Goal: Task Accomplishment & Management: Use online tool/utility

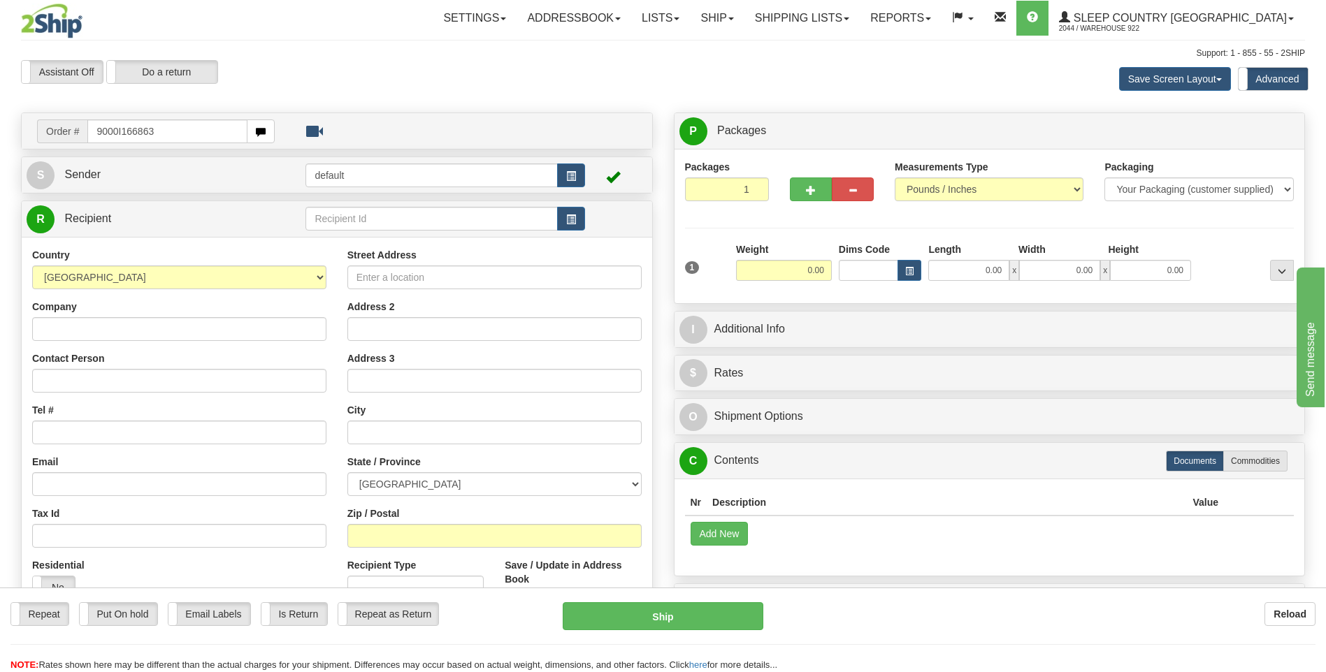
type input "9000I166863"
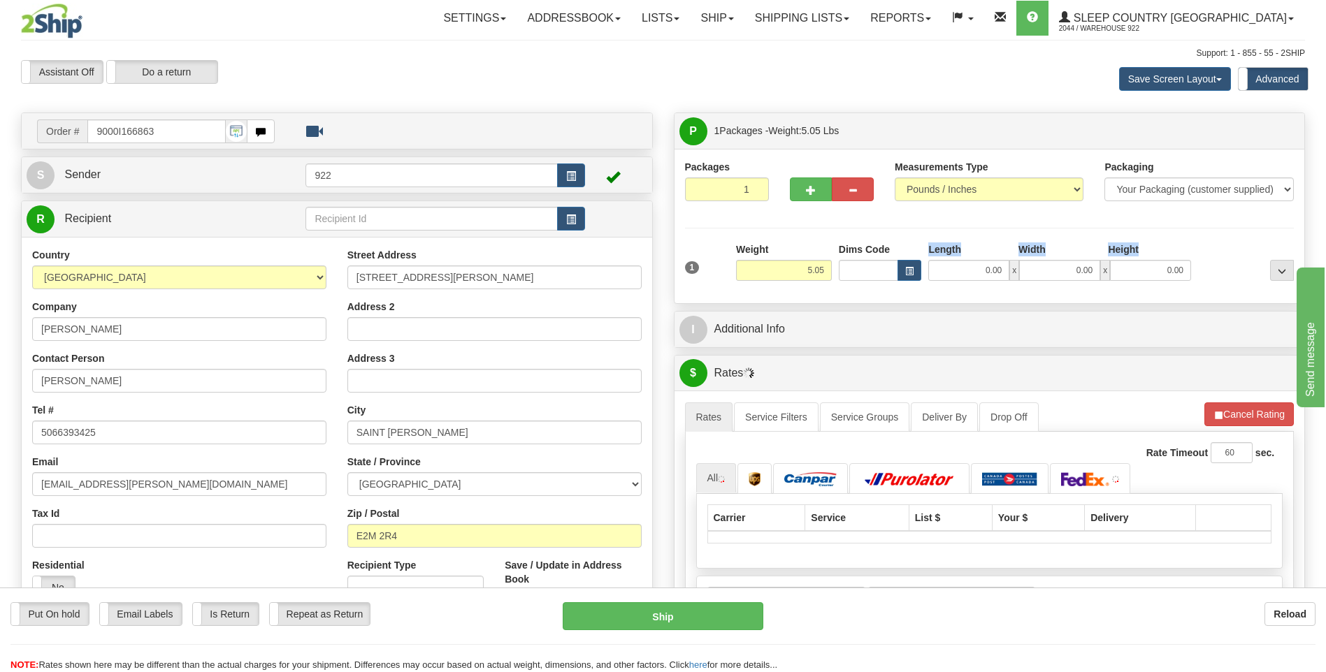
drag, startPoint x: 924, startPoint y: 261, endPoint x: 944, endPoint y: 262, distance: 19.6
click at [939, 262] on div "Dims Code Length Width Height x" at bounding box center [1014, 262] width 359 height 38
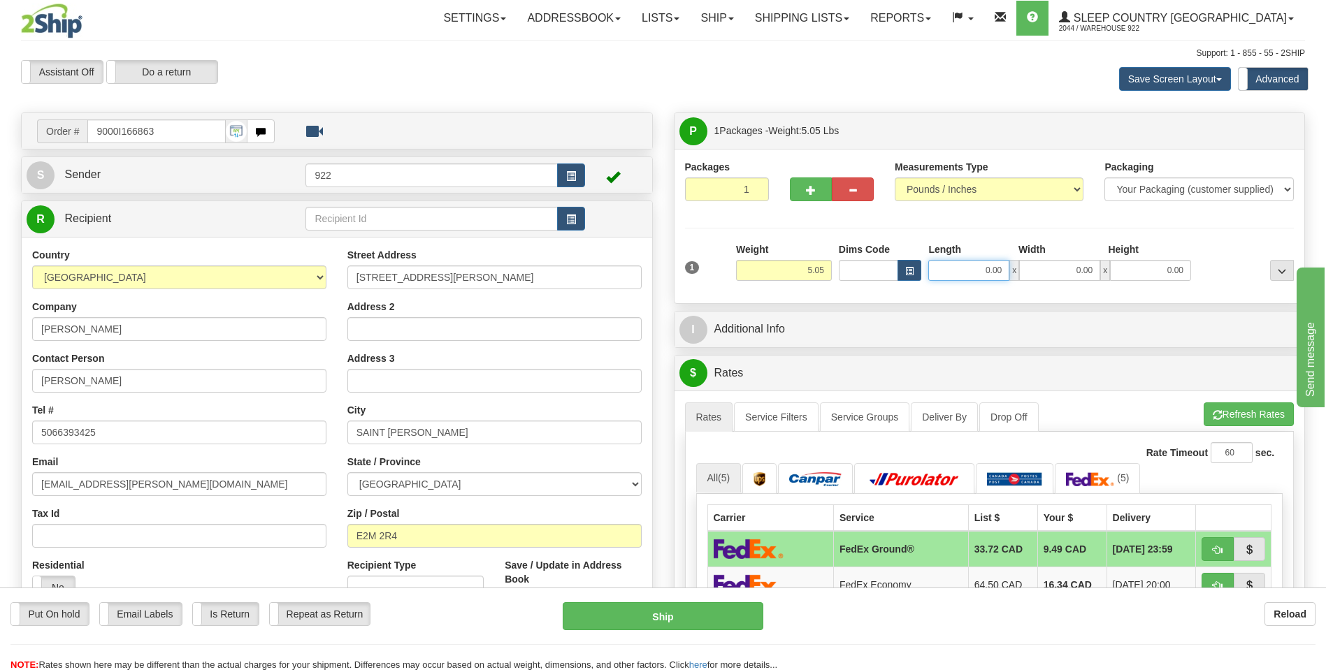
click at [951, 274] on input "0.00" at bounding box center [968, 270] width 81 height 21
type input "20.00"
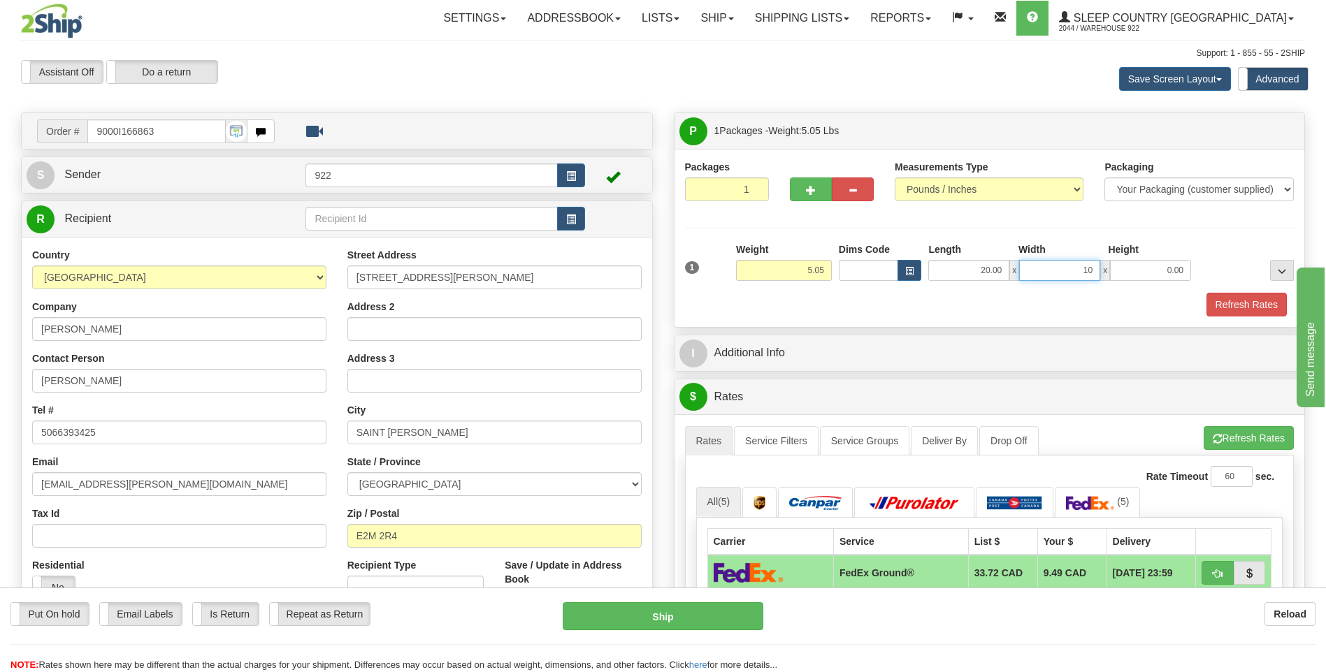
type input "10.00"
click at [1255, 301] on button "Refresh Rates" at bounding box center [1246, 305] width 80 height 24
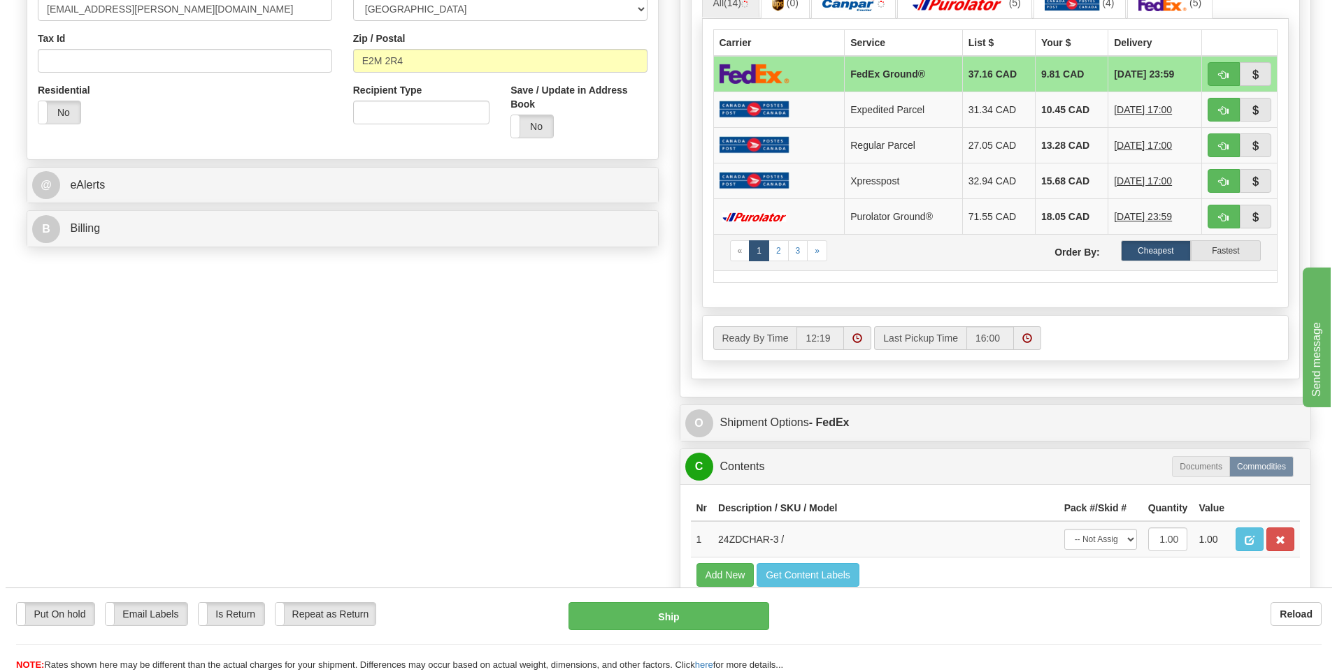
scroll to position [559, 0]
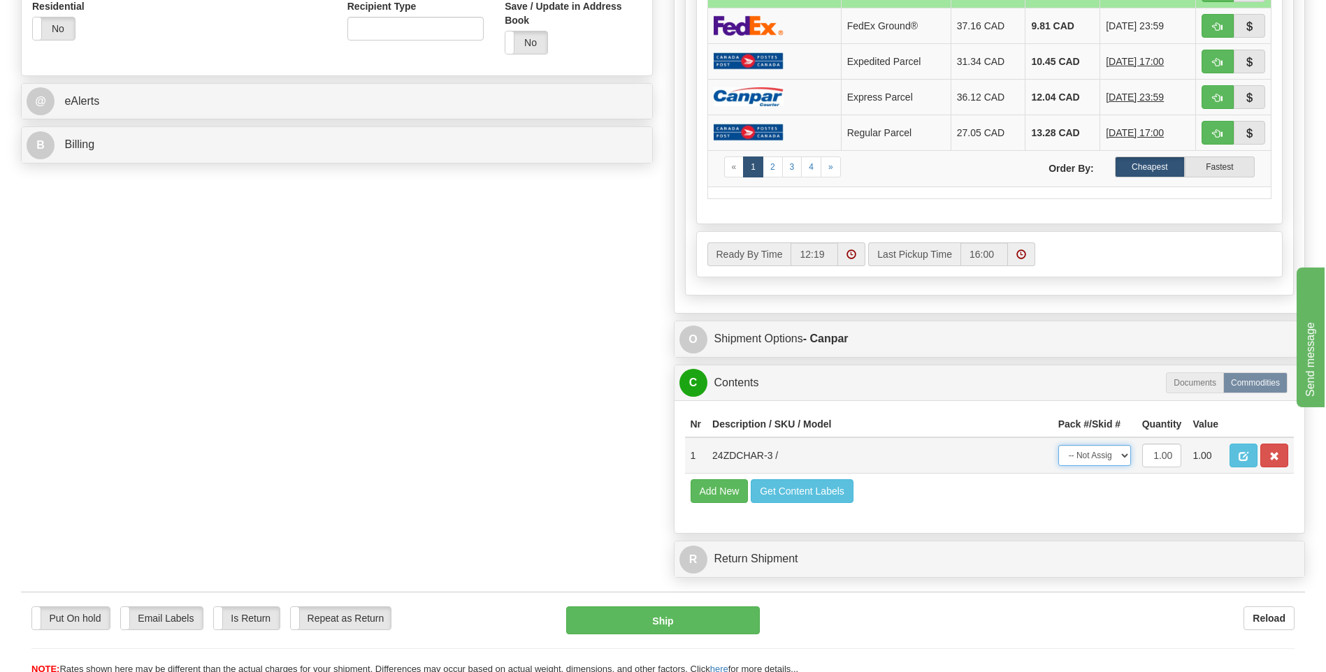
click at [1122, 458] on select "-- Not Assigned -- Package 1" at bounding box center [1094, 455] width 73 height 21
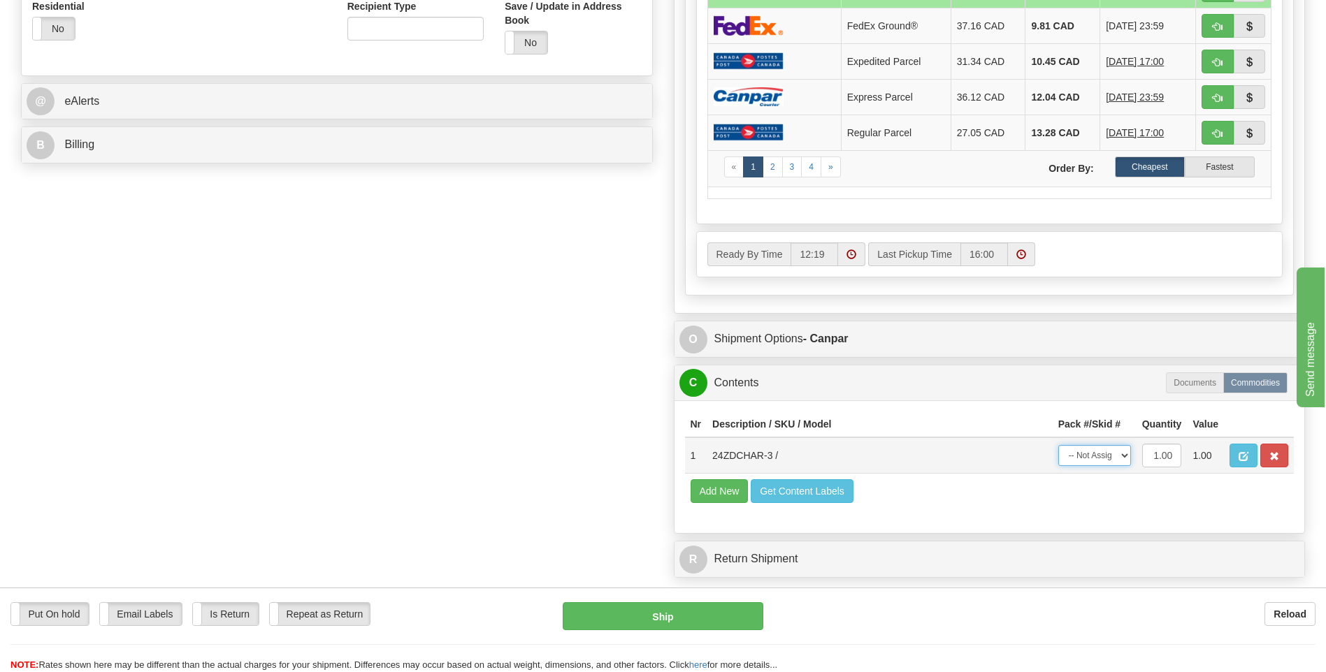
select select "0"
click at [1058, 445] on select "-- Not Assigned -- Package 1" at bounding box center [1094, 455] width 73 height 21
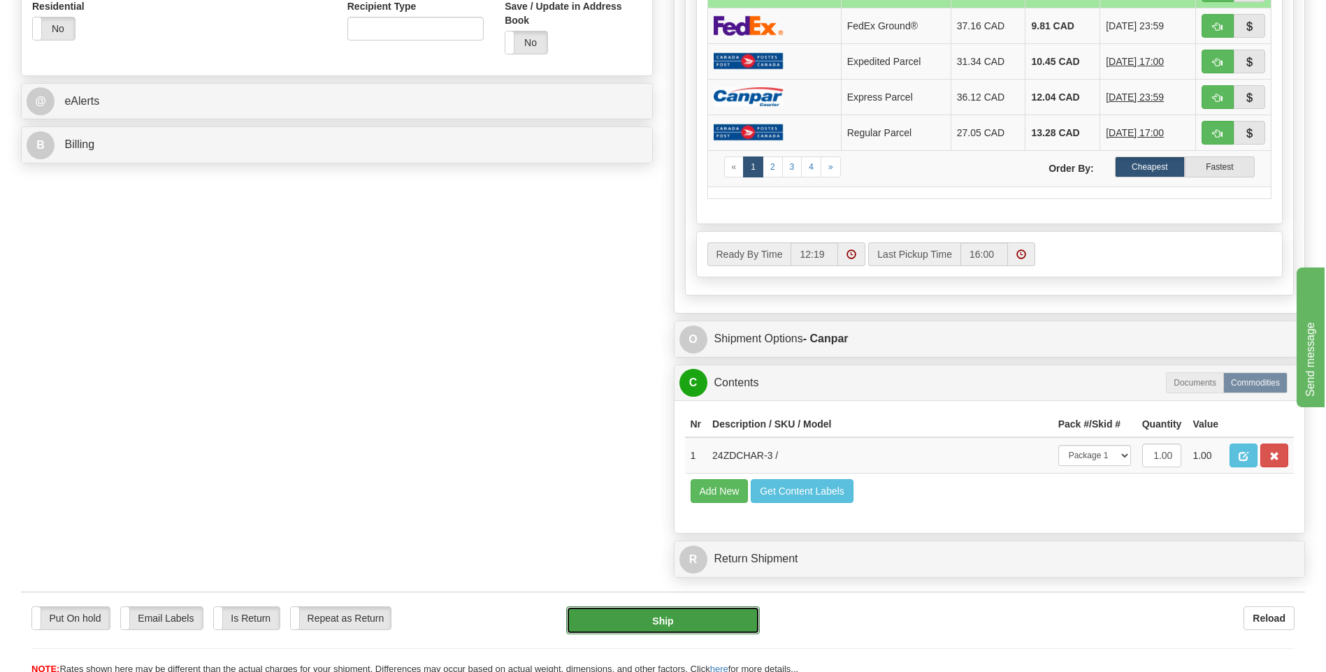
click at [732, 614] on button "Ship" at bounding box center [662, 621] width 193 height 28
type input "1"
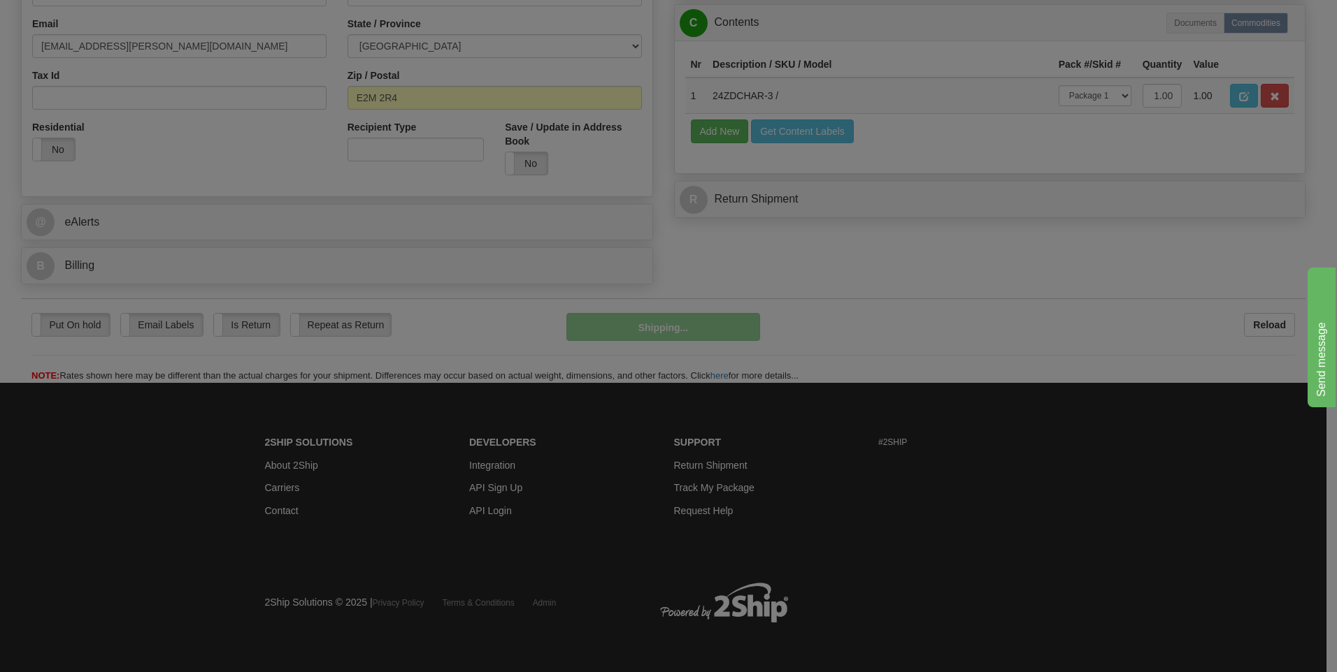
scroll to position [439, 0]
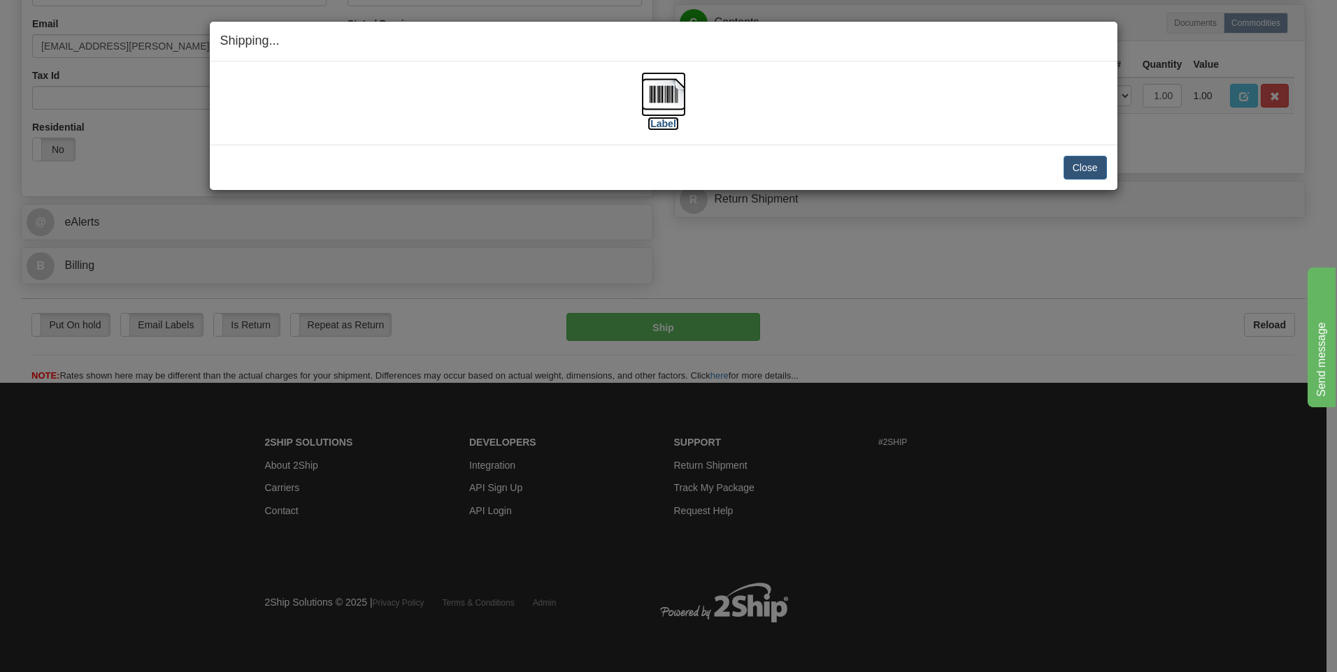
click at [672, 99] on img at bounding box center [663, 94] width 45 height 45
click at [1088, 160] on button "Close" at bounding box center [1084, 168] width 43 height 24
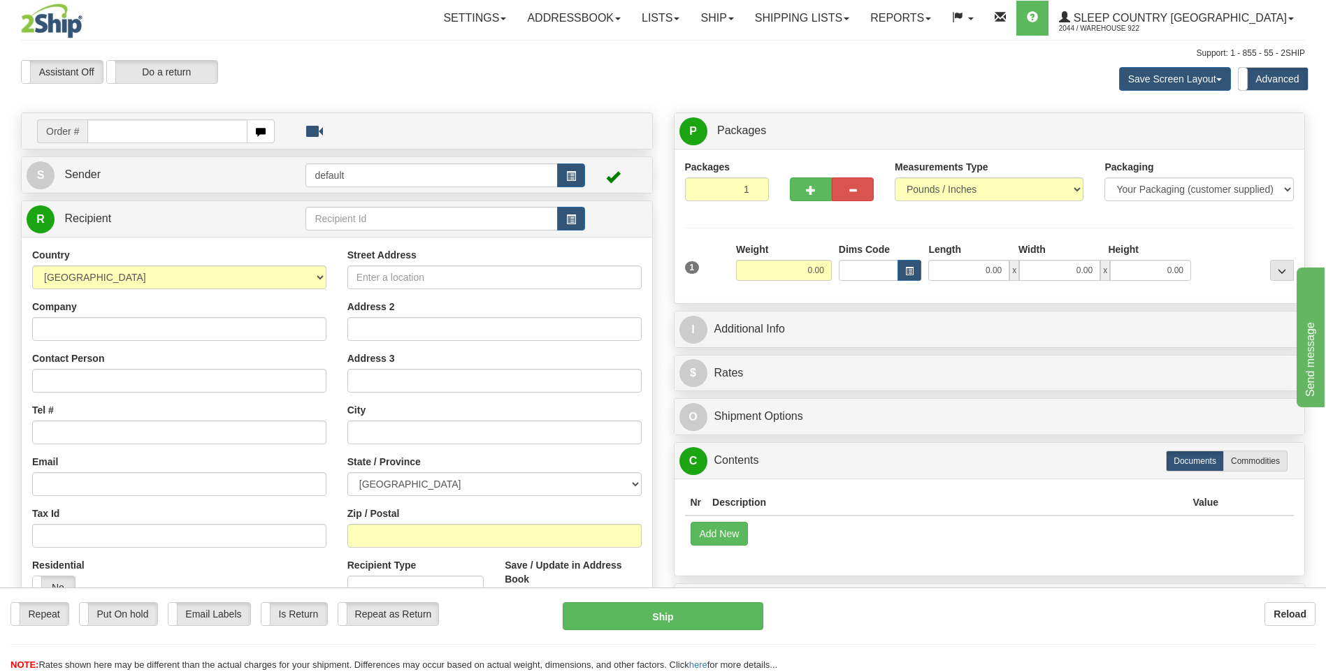
click at [169, 134] on input "text" at bounding box center [166, 132] width 159 height 24
type input "9000I167444"
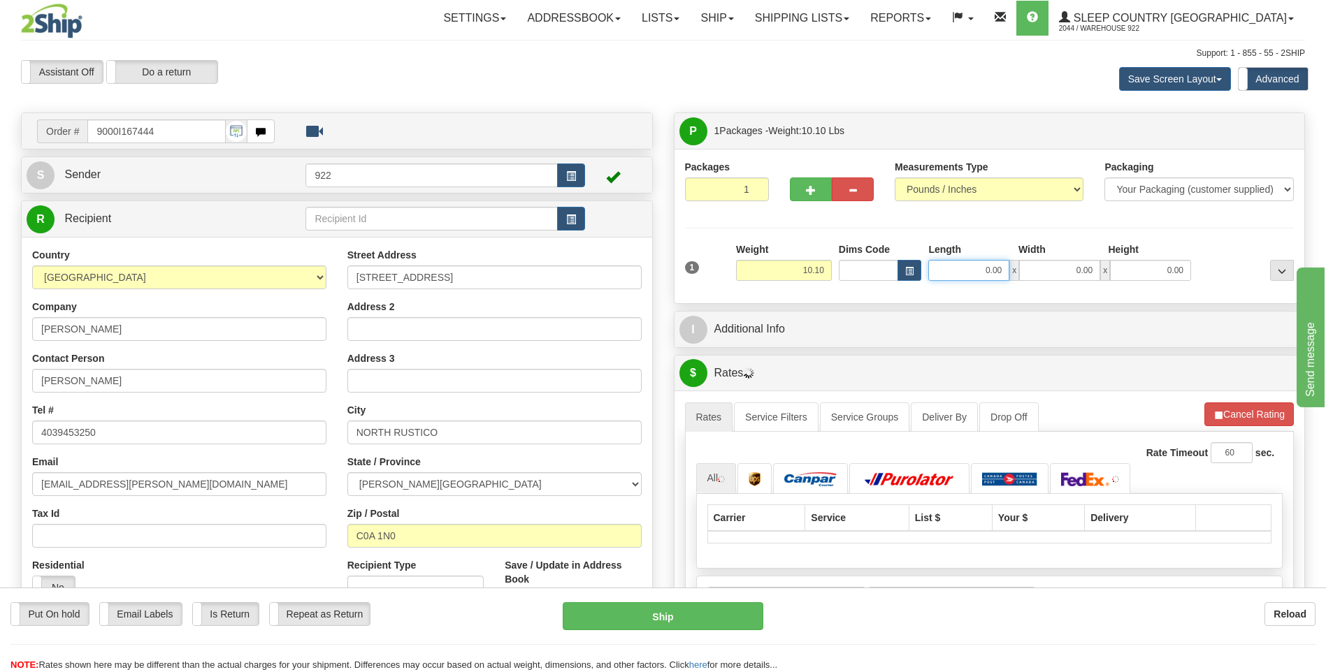
click at [958, 280] on input "0.00" at bounding box center [968, 270] width 81 height 21
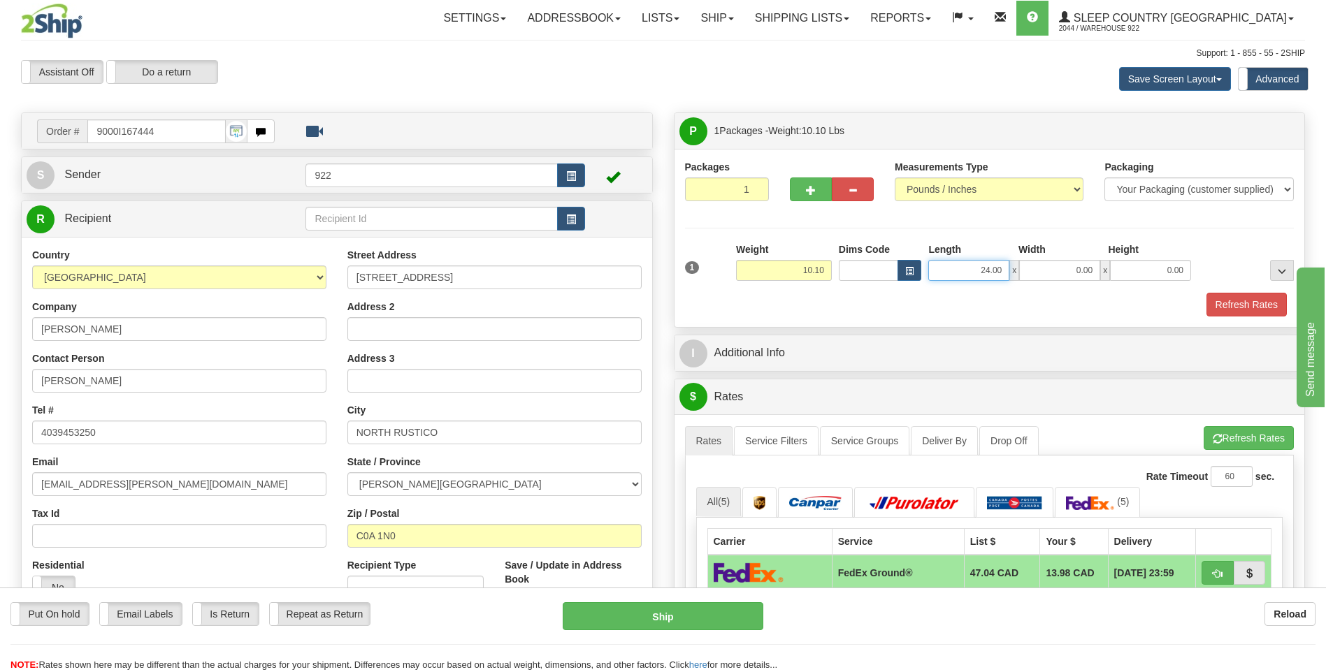
drag, startPoint x: 1000, startPoint y: 269, endPoint x: 953, endPoint y: 270, distance: 46.8
click at [953, 270] on input "24.00" at bounding box center [968, 270] width 81 height 21
type input "20.00"
type input "10.00"
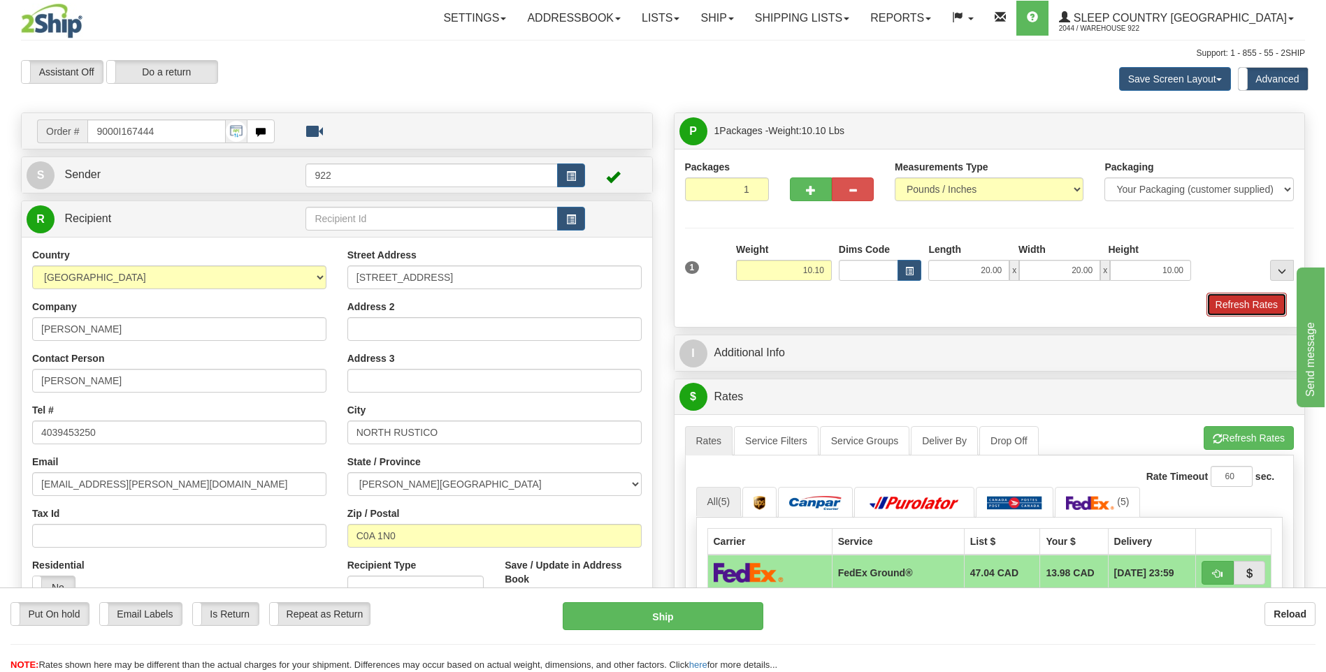
click at [1260, 303] on button "Refresh Rates" at bounding box center [1246, 305] width 80 height 24
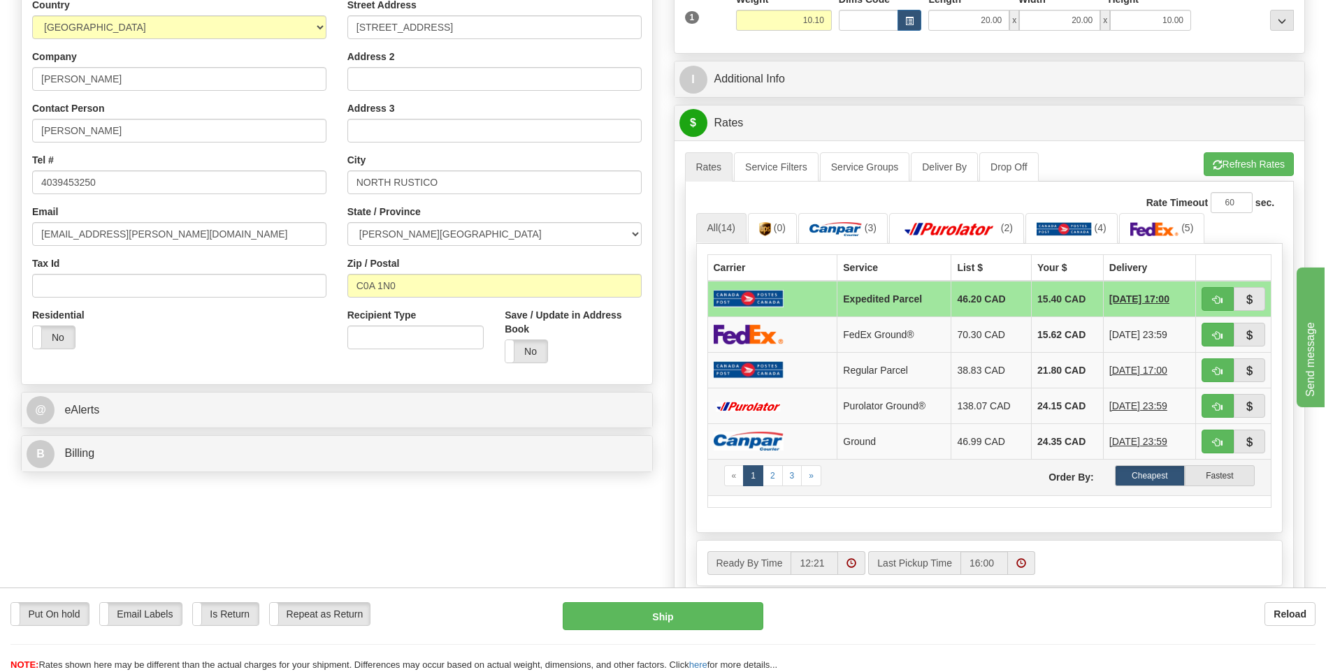
scroll to position [280, 0]
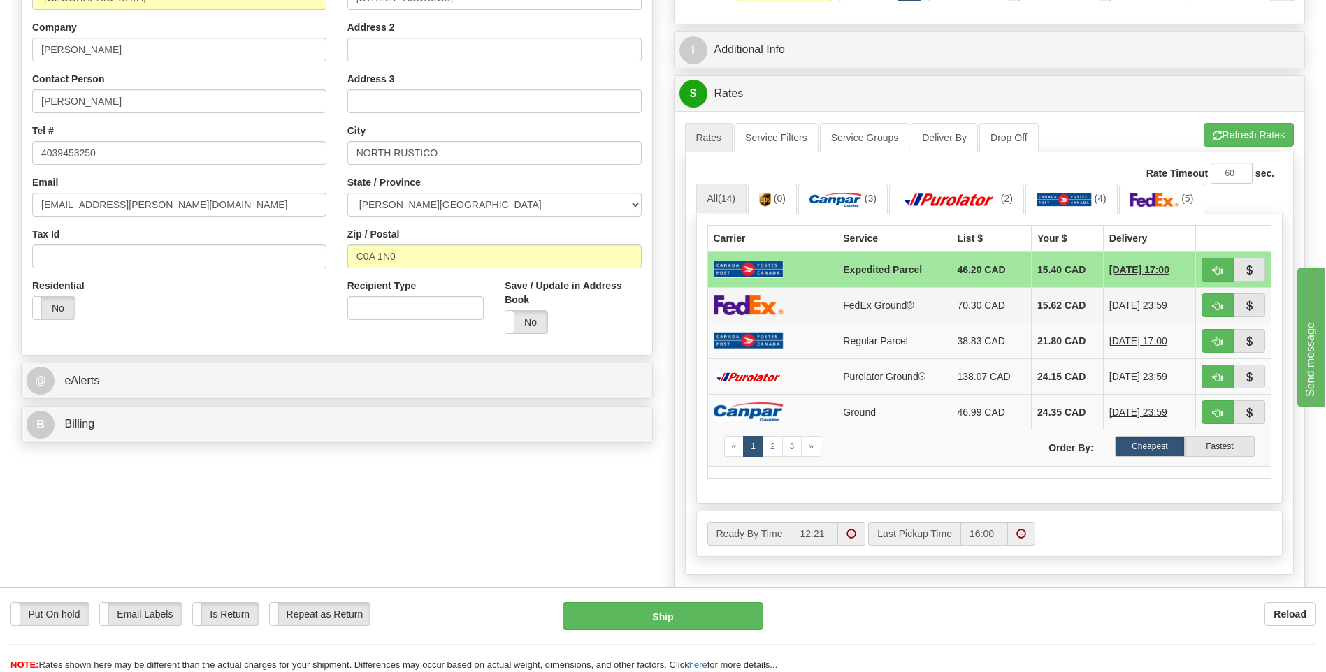
click at [807, 305] on td at bounding box center [772, 305] width 130 height 36
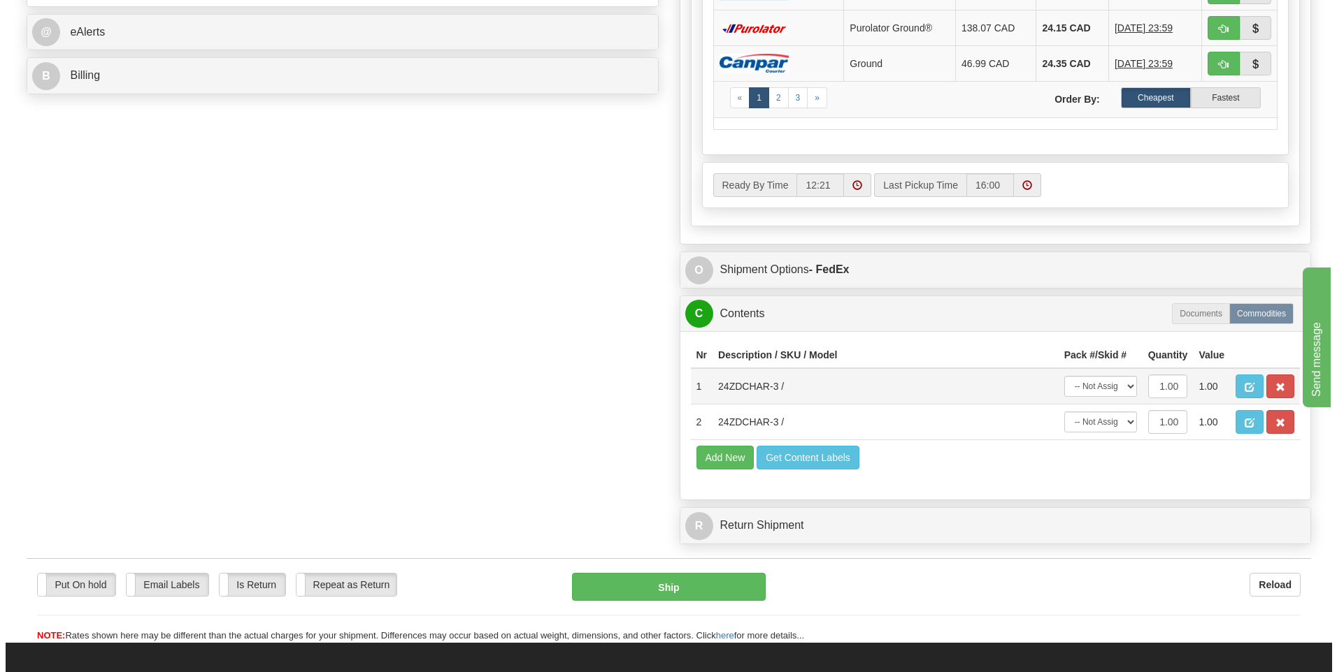
scroll to position [629, 0]
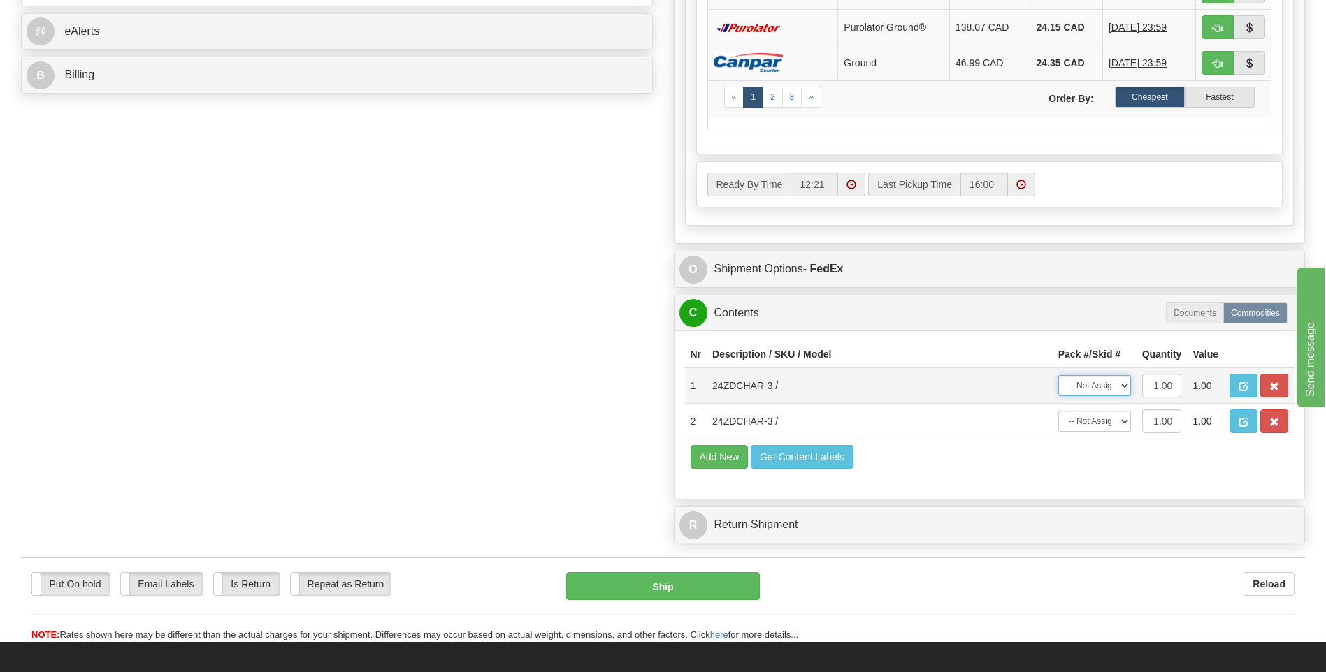
click at [1124, 387] on select "-- Not Assigned -- Package 1" at bounding box center [1094, 385] width 73 height 21
select select "0"
click at [1058, 375] on select "-- Not Assigned -- Package 1" at bounding box center [1094, 385] width 73 height 21
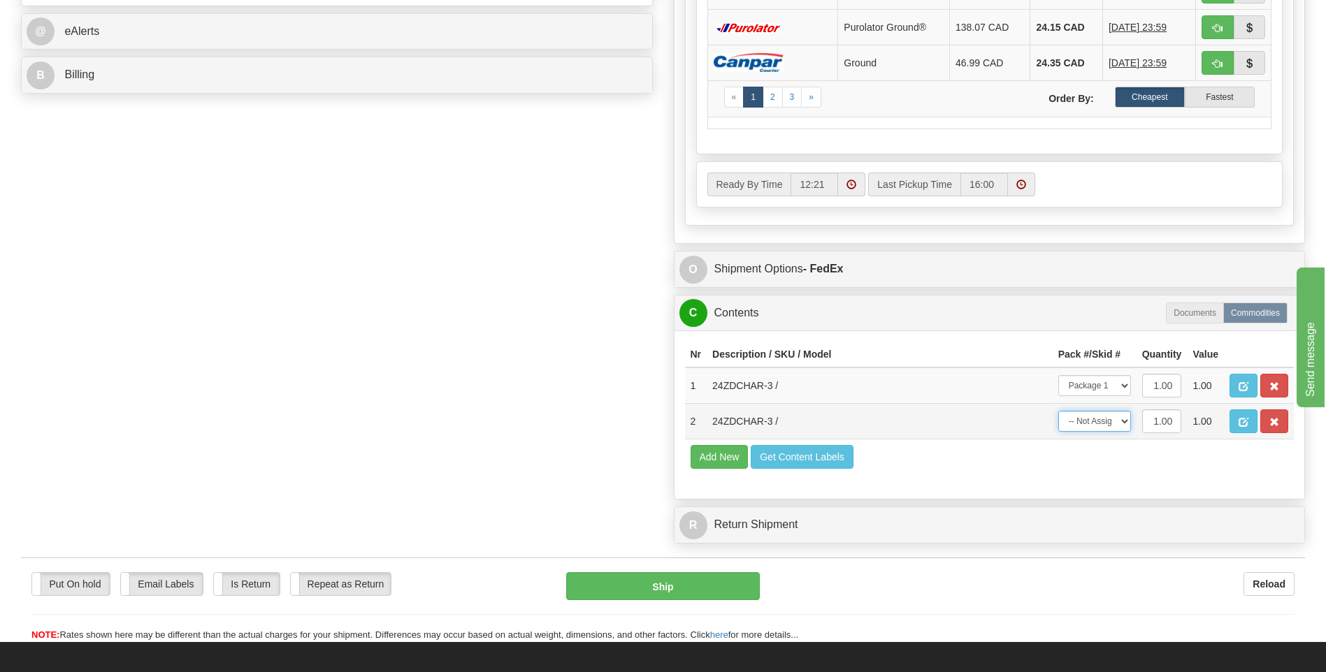
click at [1123, 421] on select "-- Not Assigned -- Package 1" at bounding box center [1094, 421] width 73 height 21
select select "0"
click at [1058, 411] on select "-- Not Assigned -- Package 1" at bounding box center [1094, 421] width 73 height 21
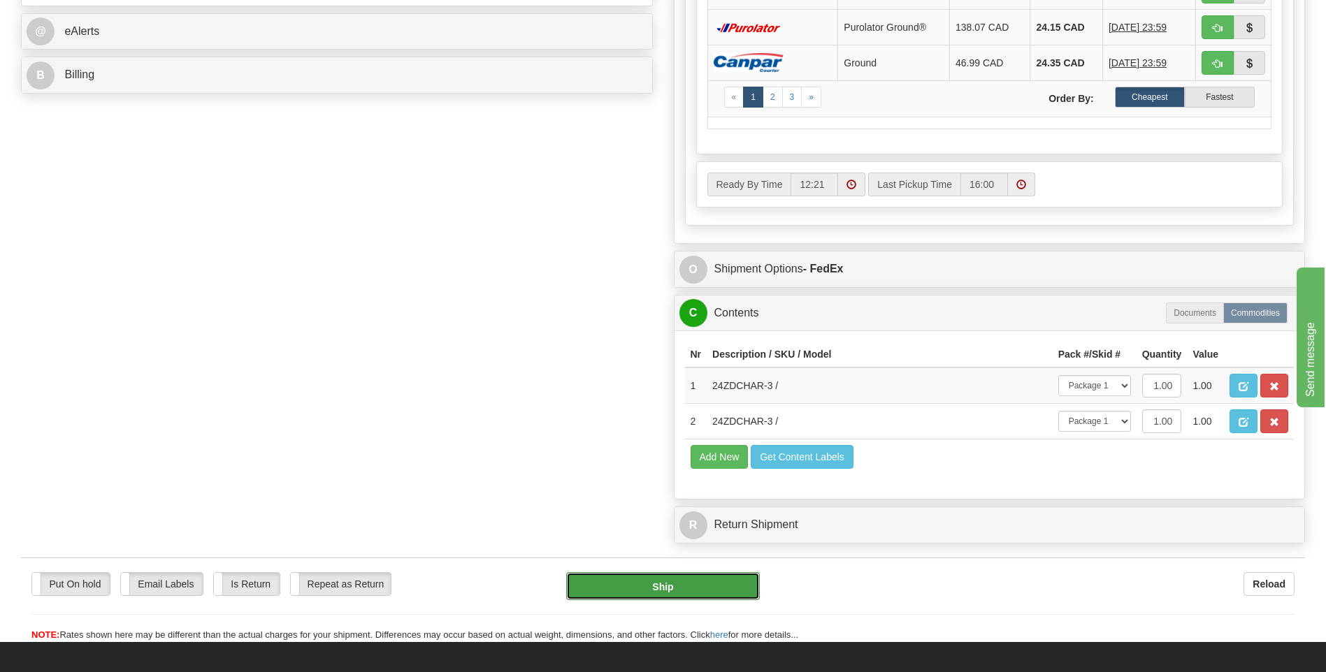
click at [731, 596] on button "Ship" at bounding box center [662, 586] width 193 height 28
type input "92"
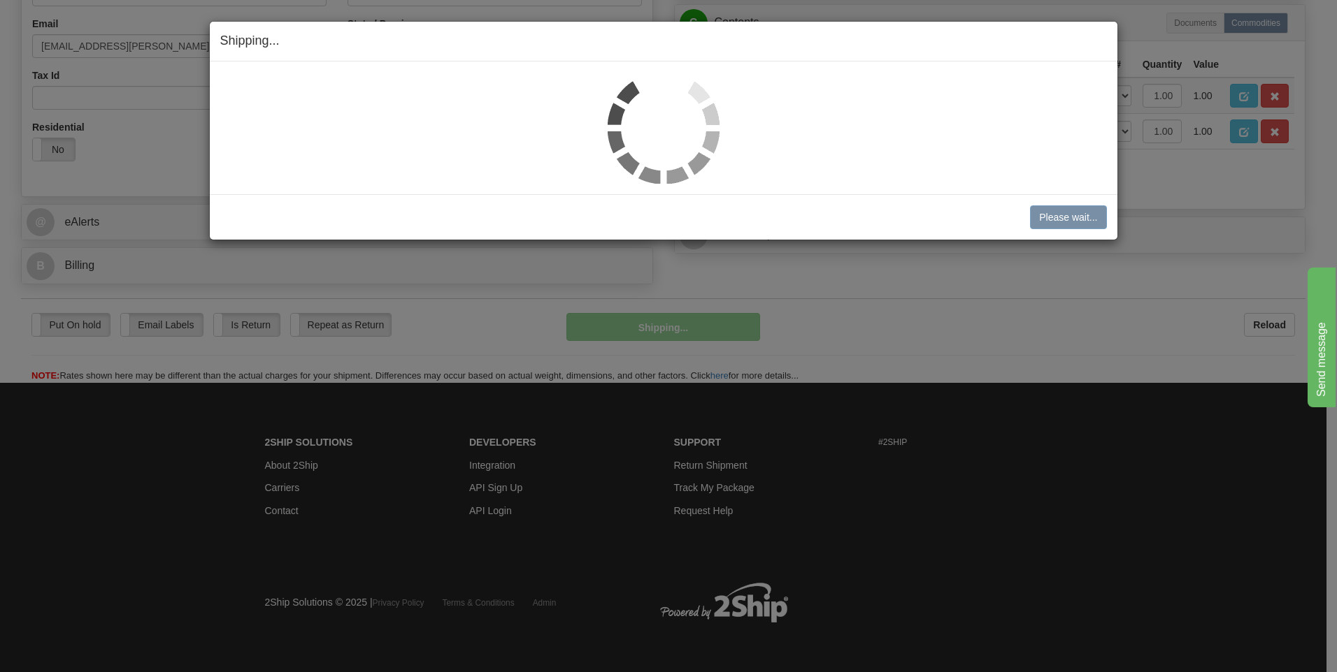
scroll to position [439, 0]
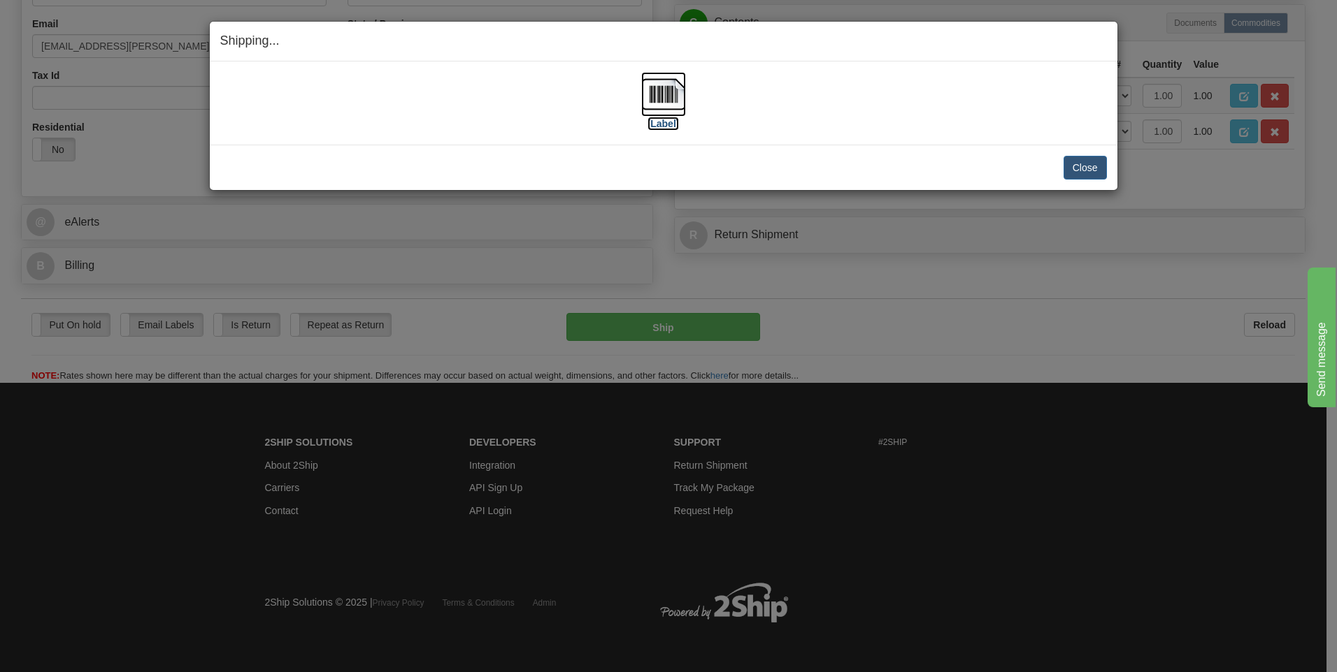
click at [653, 97] on img at bounding box center [663, 94] width 45 height 45
